Goal: Task Accomplishment & Management: Manage account settings

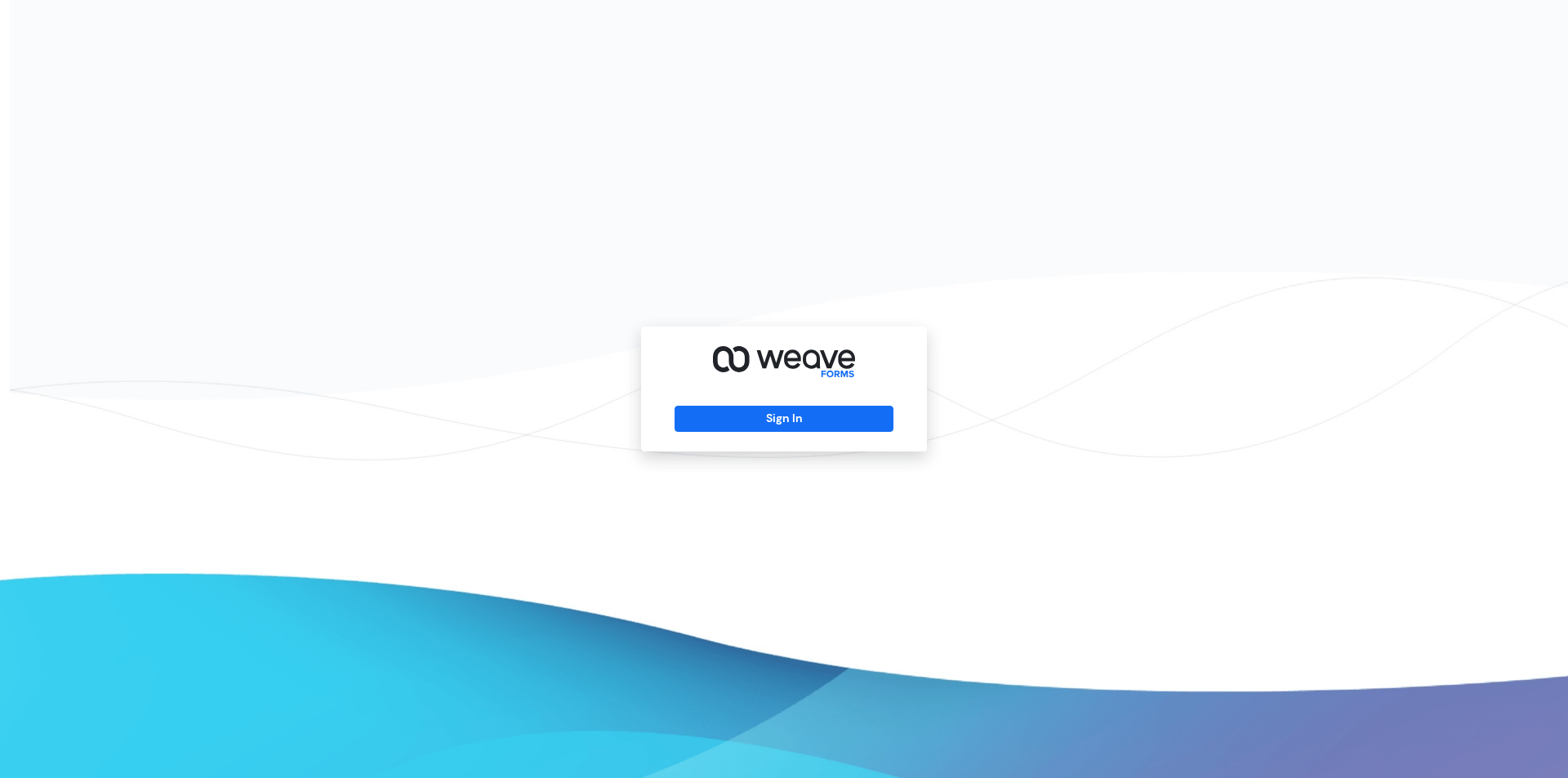
click at [764, 433] on div "Sign In" at bounding box center [784, 389] width 286 height 125
click at [767, 426] on button "Sign In" at bounding box center [784, 419] width 218 height 26
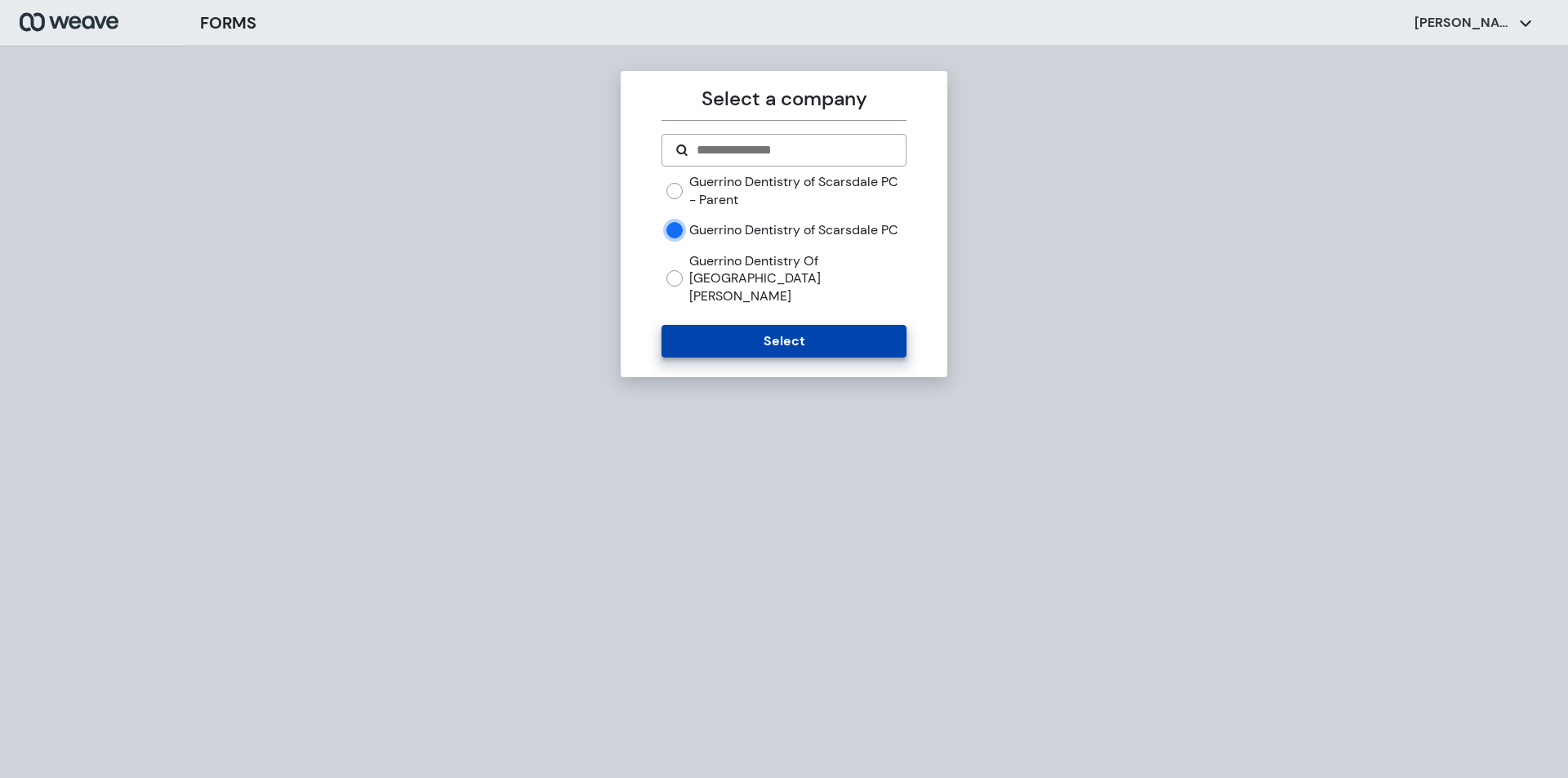
click at [747, 340] on button "Select" at bounding box center [784, 341] width 244 height 33
